Goal: Task Accomplishment & Management: Manage account settings

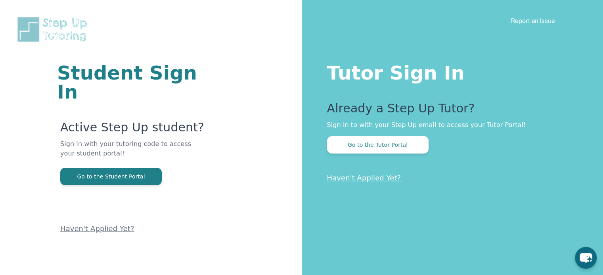
drag, startPoint x: 130, startPoint y: 155, endPoint x: 215, endPoint y: 119, distance: 92.7
click at [215, 119] on div "Student Sign In Active Step Up student? Sign in with your tutoring code to acce…" at bounding box center [151, 117] width 238 height 235
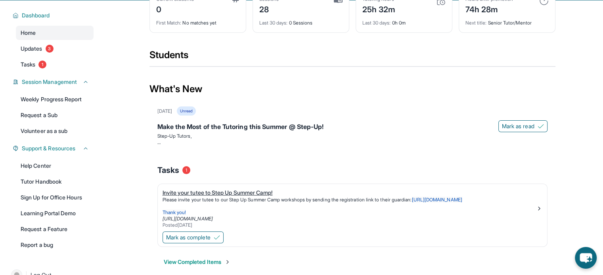
scroll to position [73, 0]
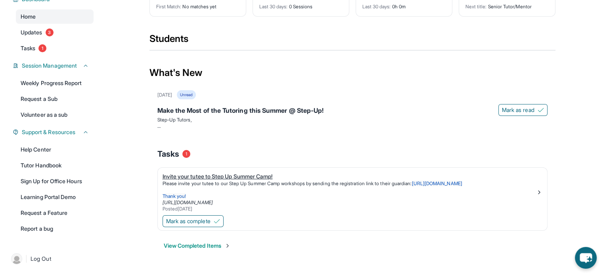
click at [435, 206] on div "Posted 6/5/2025" at bounding box center [348, 209] width 373 height 6
click at [199, 220] on span "Mark as complete" at bounding box center [188, 222] width 44 height 8
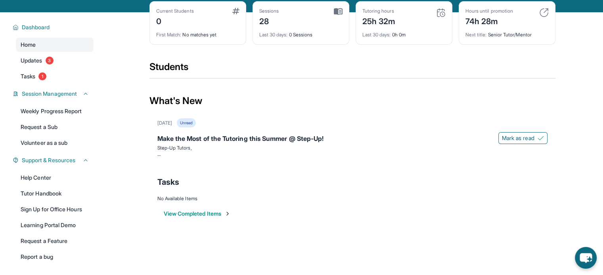
scroll to position [43, 0]
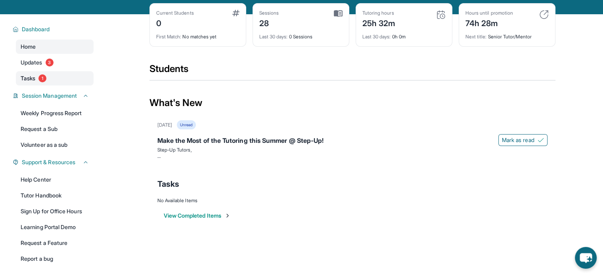
click at [52, 81] on link "Tasks 1" at bounding box center [55, 78] width 78 height 14
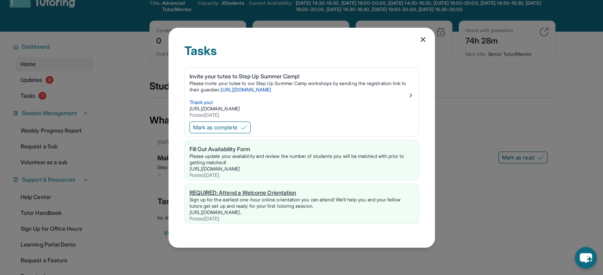
scroll to position [25, 0]
click at [423, 36] on icon at bounding box center [423, 40] width 8 height 8
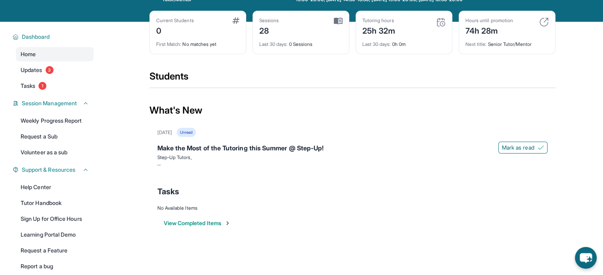
scroll to position [36, 0]
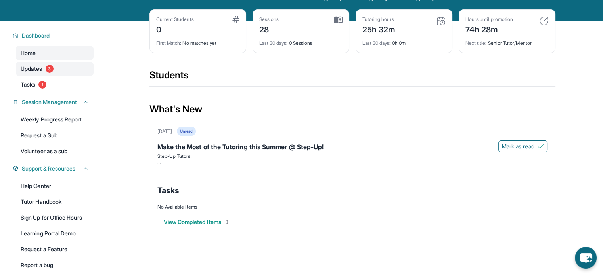
click at [68, 69] on link "Updates 3" at bounding box center [55, 69] width 78 height 14
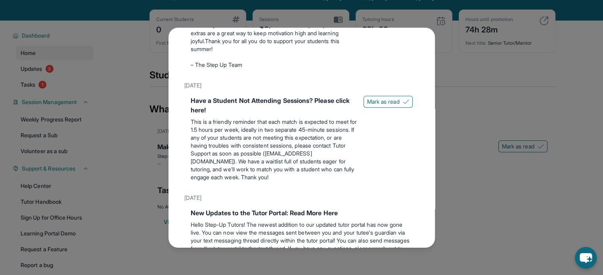
scroll to position [322, 0]
click at [371, 106] on span "Mark as read" at bounding box center [383, 102] width 32 height 8
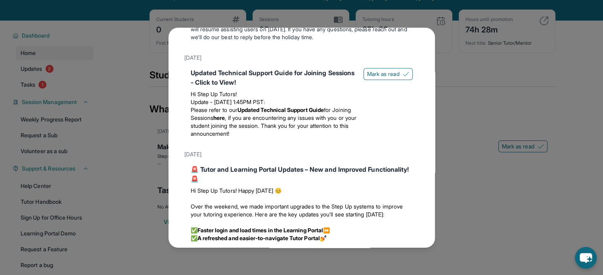
scroll to position [873, 0]
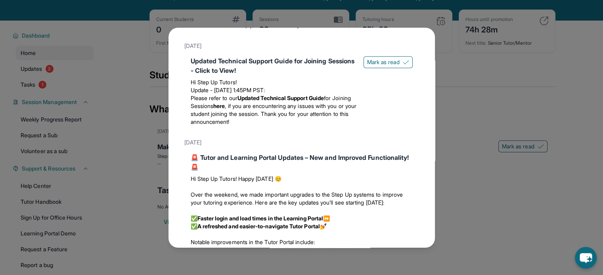
click at [376, 78] on div "Updated Technical Support Guide for Joining Sessions - Click to View! Hi Step U…" at bounding box center [301, 92] width 235 height 79
click at [380, 66] on span "Mark as read" at bounding box center [383, 62] width 32 height 8
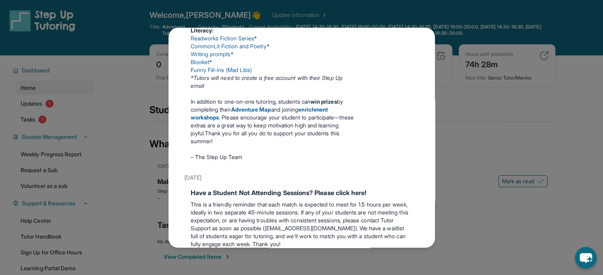
scroll to position [0, 0]
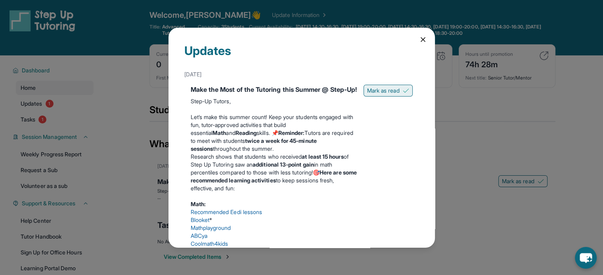
click at [370, 91] on span "Mark as read" at bounding box center [383, 91] width 32 height 8
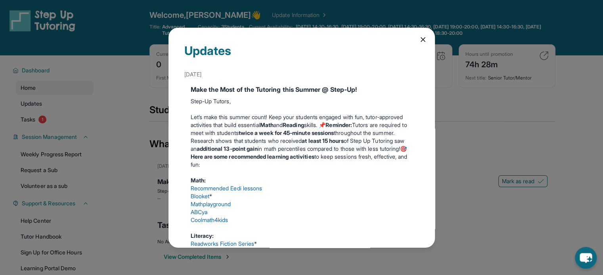
click at [419, 36] on icon at bounding box center [423, 40] width 8 height 8
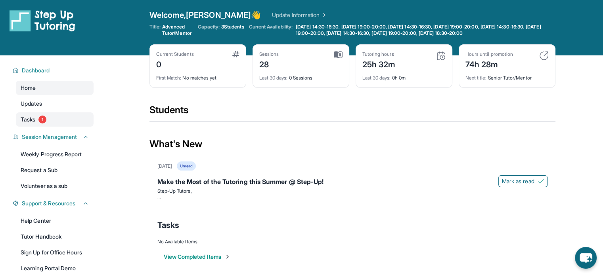
click at [42, 114] on link "Tasks 1" at bounding box center [55, 120] width 78 height 14
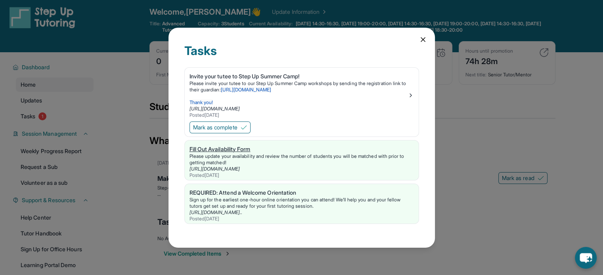
scroll to position [3, 0]
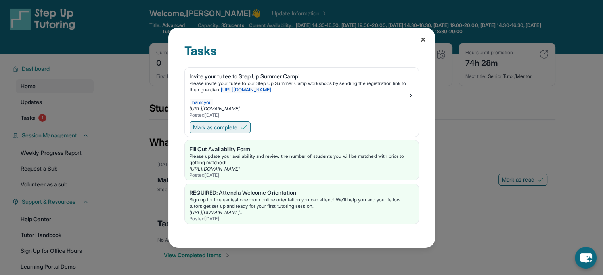
click at [230, 126] on span "Mark as complete" at bounding box center [215, 128] width 44 height 8
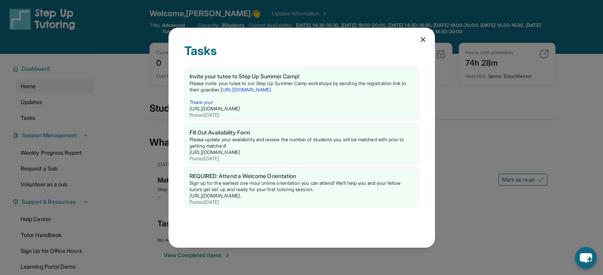
click at [415, 41] on div "Tasks Invite your tutee to Step Up Summer Camp! Please invite your tutee to our…" at bounding box center [301, 138] width 266 height 220
click at [419, 40] on icon at bounding box center [423, 40] width 8 height 8
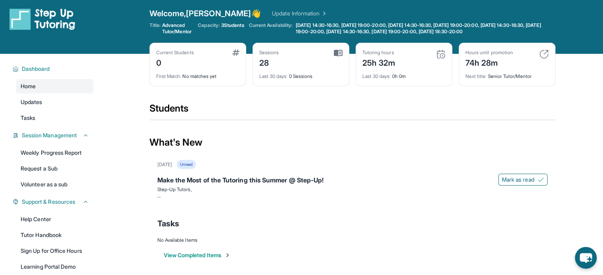
drag, startPoint x: 255, startPoint y: 14, endPoint x: 235, endPoint y: 91, distance: 79.4
click at [235, 91] on div "Current Students 0 First Match : No matches yet Sessions 28 Last 30 days : 0 Se…" at bounding box center [352, 72] width 406 height 59
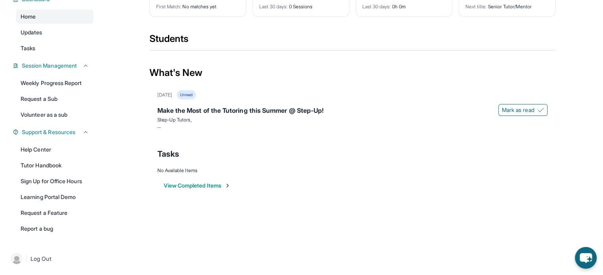
scroll to position [0, 0]
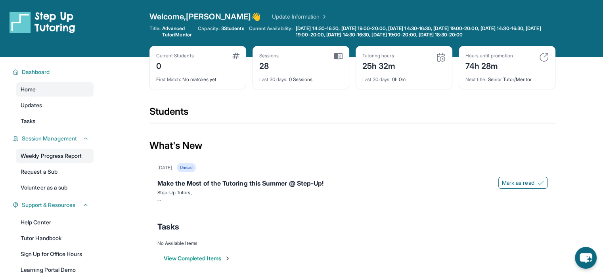
click at [66, 154] on link "Weekly Progress Report" at bounding box center [55, 156] width 78 height 14
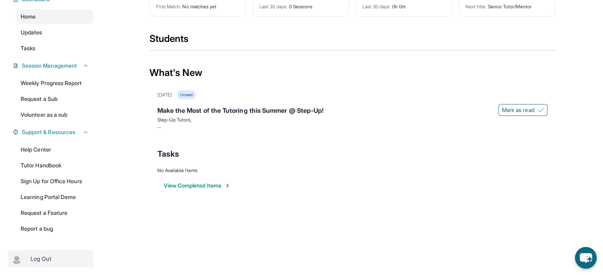
click at [38, 257] on span "Log Out" at bounding box center [41, 259] width 21 height 8
